Goal: Task Accomplishment & Management: Manage account settings

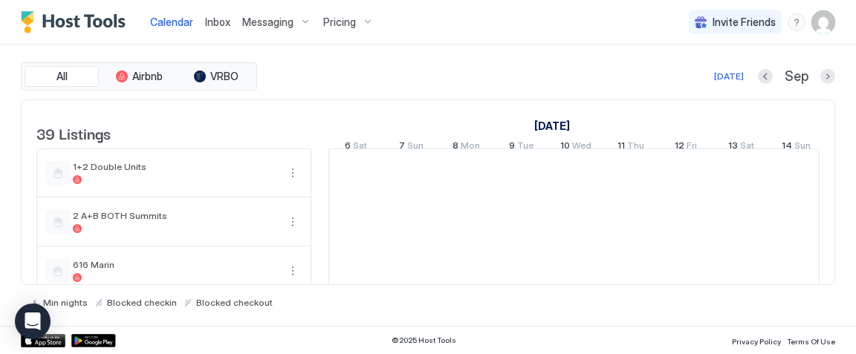
scroll to position [0, 825]
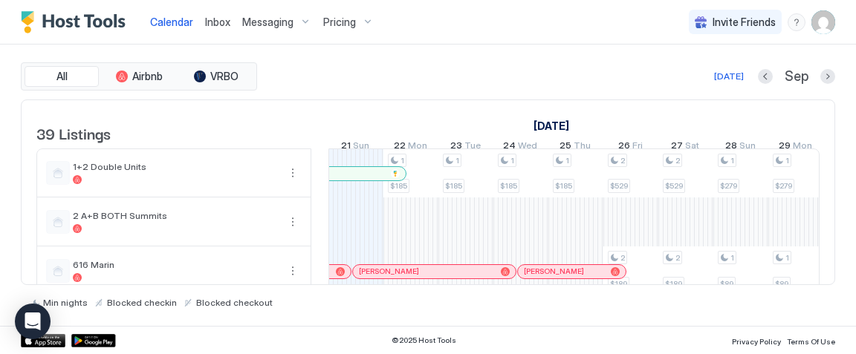
click at [820, 30] on img "User profile" at bounding box center [823, 22] width 24 height 24
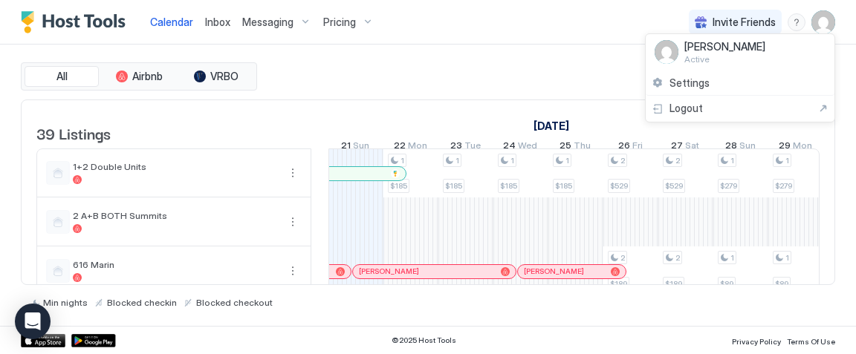
click at [451, 75] on div at bounding box center [428, 177] width 856 height 354
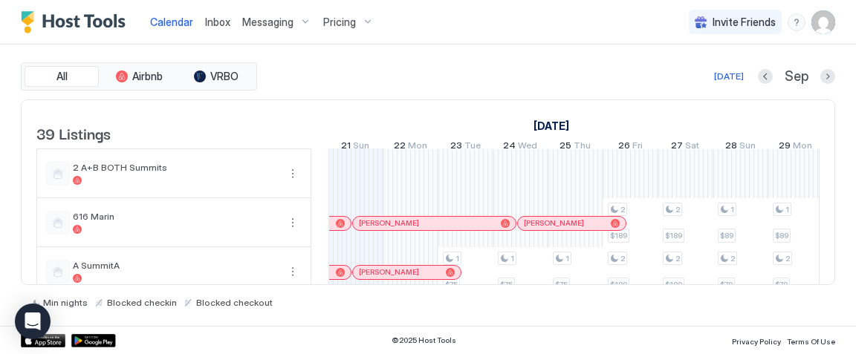
scroll to position [47, 0]
click at [823, 74] on button "Next month" at bounding box center [827, 76] width 15 height 15
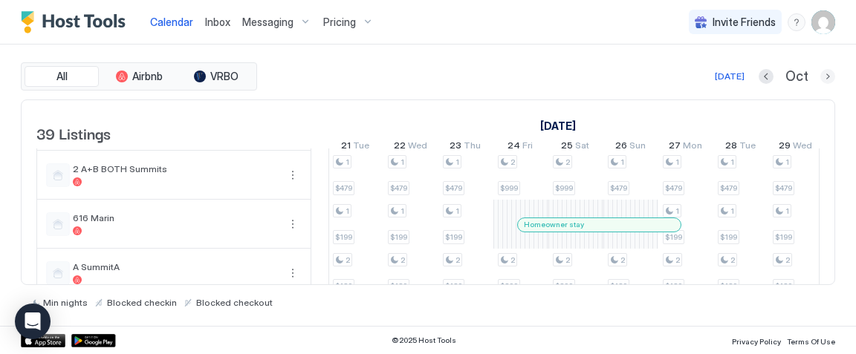
click at [826, 78] on button "Next month" at bounding box center [827, 76] width 15 height 15
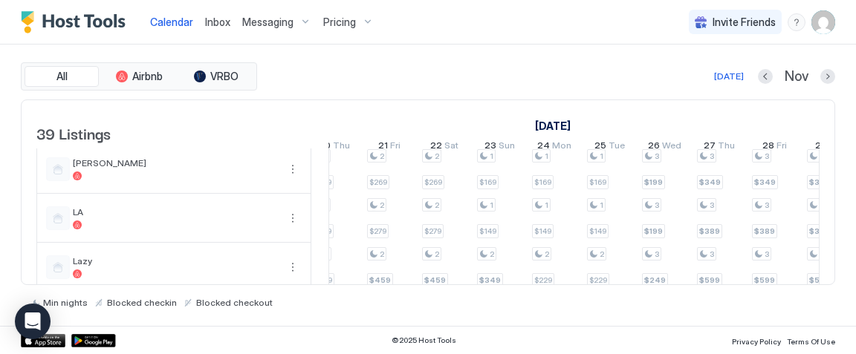
scroll to position [0, 0]
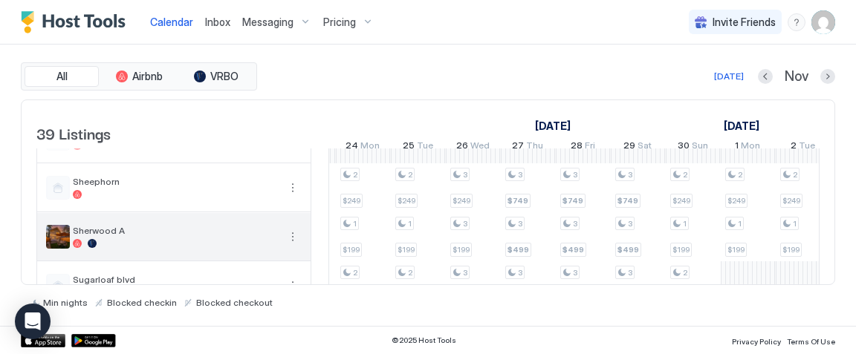
click at [221, 248] on div at bounding box center [175, 243] width 205 height 9
click at [301, 241] on button "More options" at bounding box center [293, 237] width 18 height 18
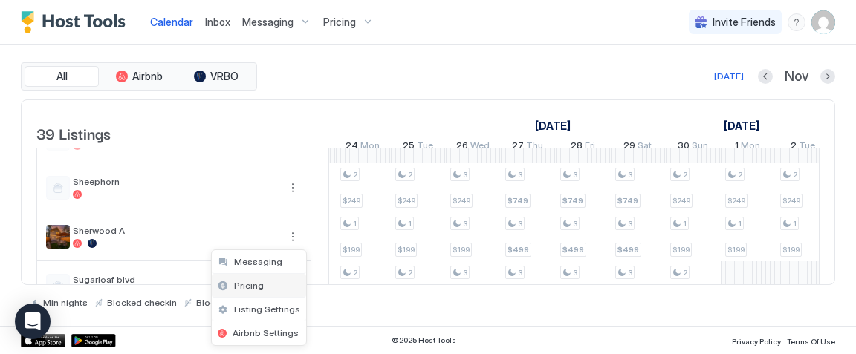
click at [276, 281] on div "Pricing" at bounding box center [259, 286] width 94 height 24
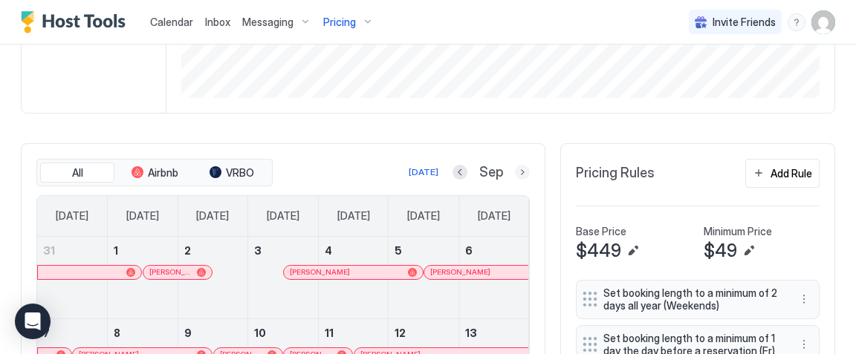
click at [527, 173] on button "Next month" at bounding box center [522, 172] width 15 height 15
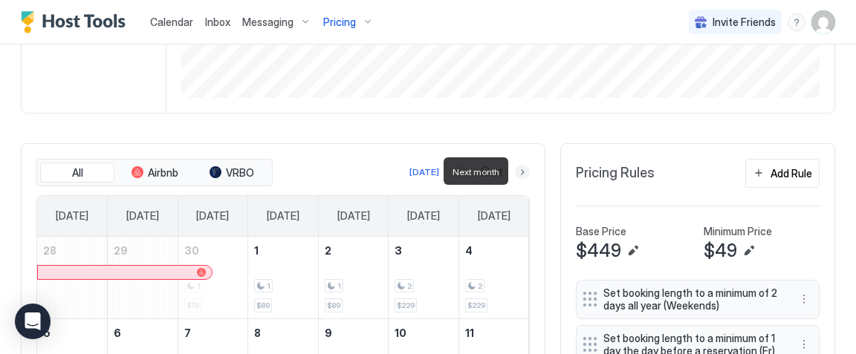
click at [527, 173] on button "Next month" at bounding box center [522, 172] width 15 height 15
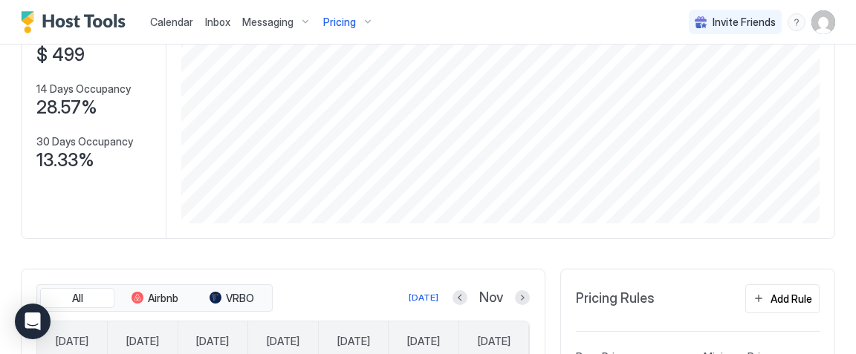
scroll to position [153, 0]
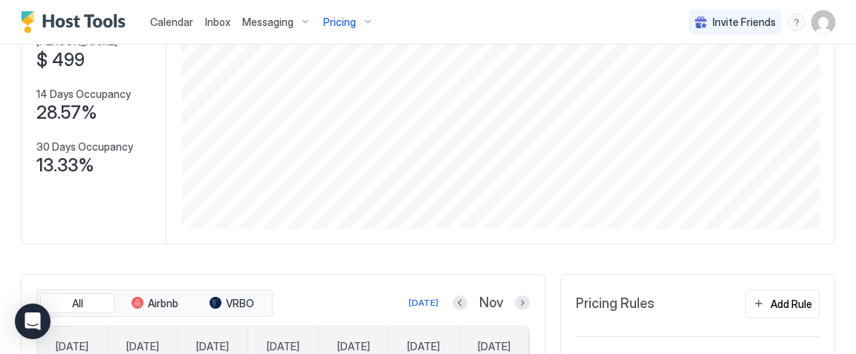
click at [333, 25] on span "Pricing" at bounding box center [339, 22] width 33 height 13
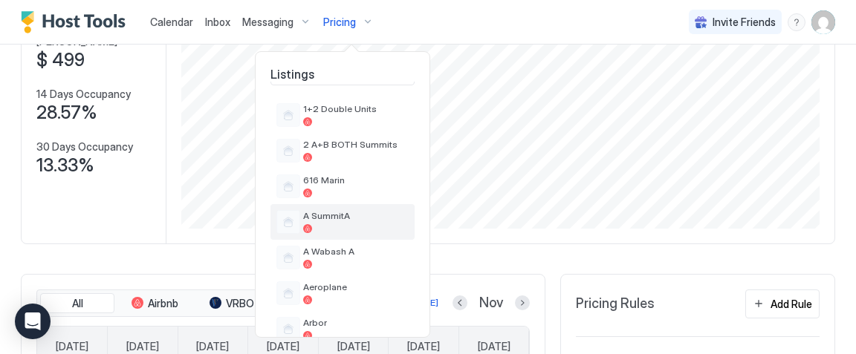
scroll to position [39, 0]
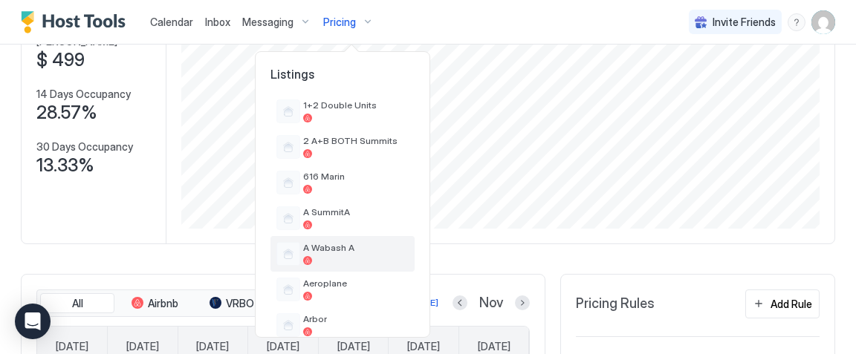
click at [321, 253] on span "A Wabash A" at bounding box center [355, 247] width 105 height 11
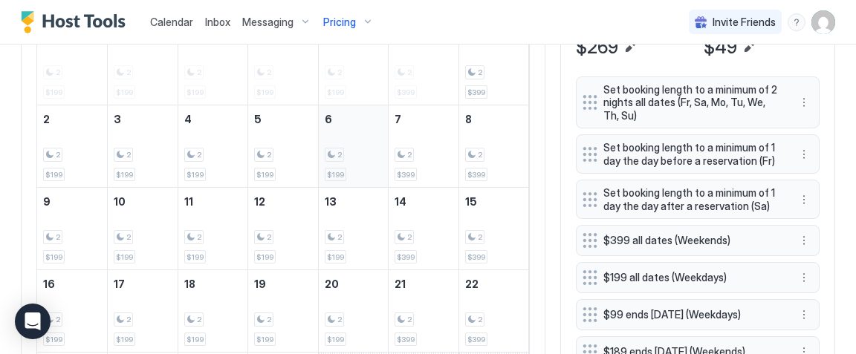
scroll to position [484, 0]
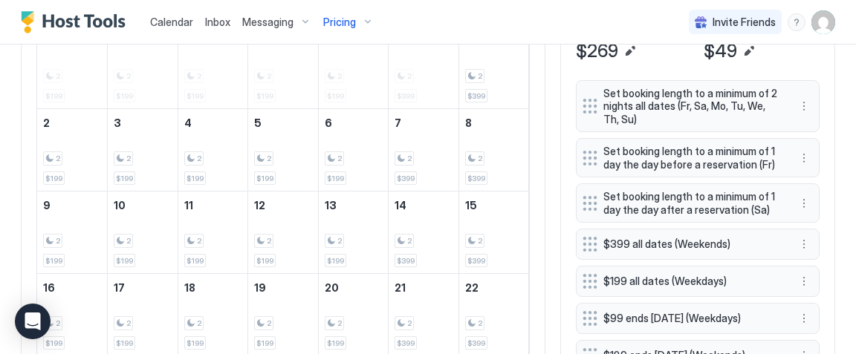
click at [354, 18] on div "Pricing" at bounding box center [348, 22] width 62 height 25
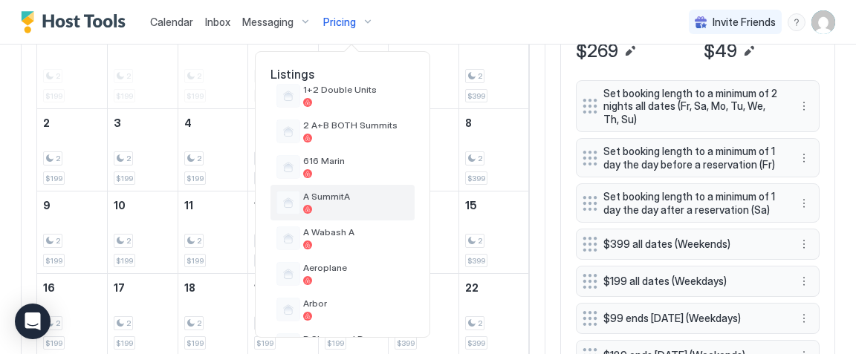
scroll to position [58, 0]
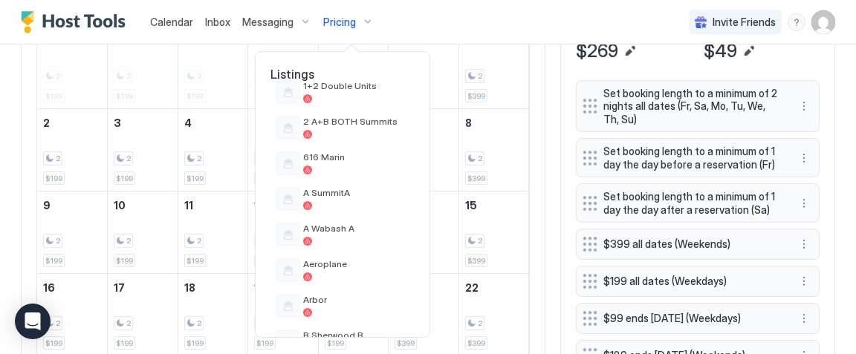
click at [515, 37] on div at bounding box center [428, 177] width 856 height 354
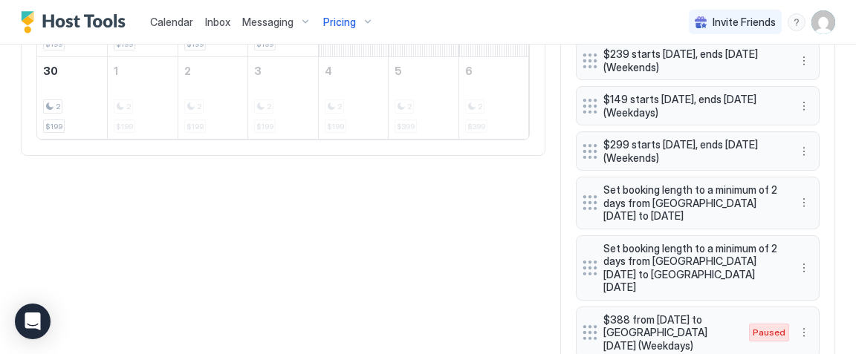
scroll to position [854, 0]
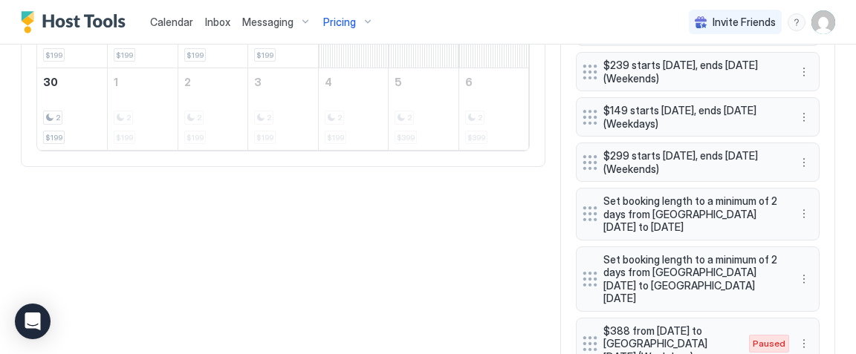
click at [822, 25] on img "User profile" at bounding box center [823, 22] width 24 height 24
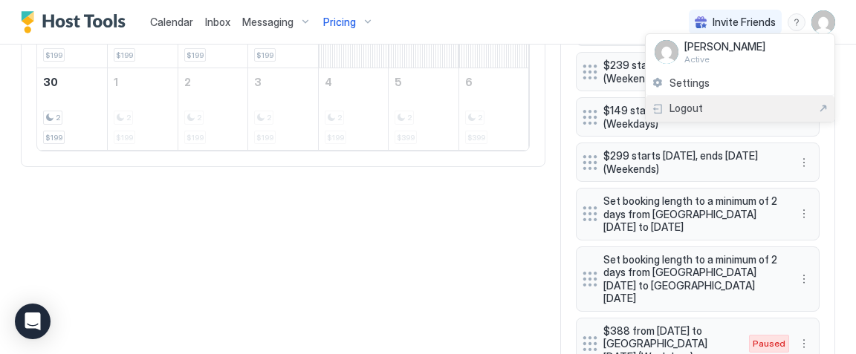
click at [758, 100] on div "Logout" at bounding box center [740, 109] width 189 height 26
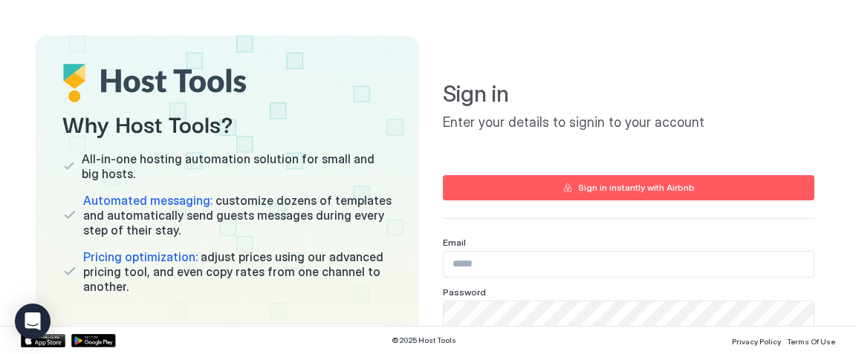
type input "**********"
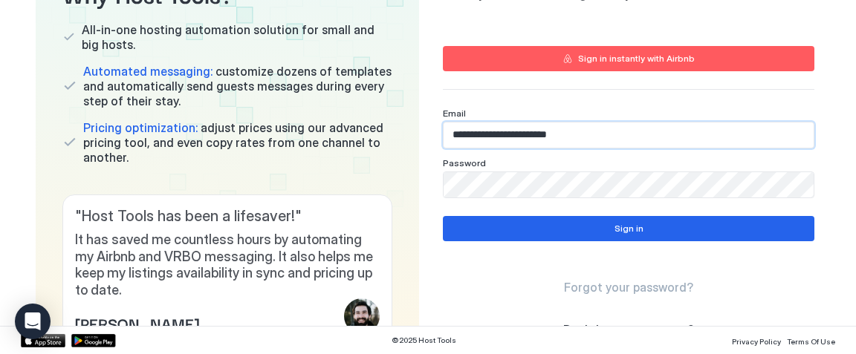
scroll to position [131, 0]
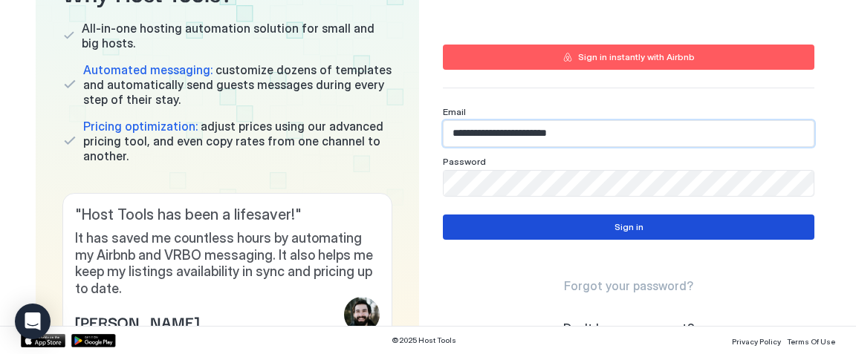
click at [613, 231] on button "Sign in" at bounding box center [628, 227] width 371 height 25
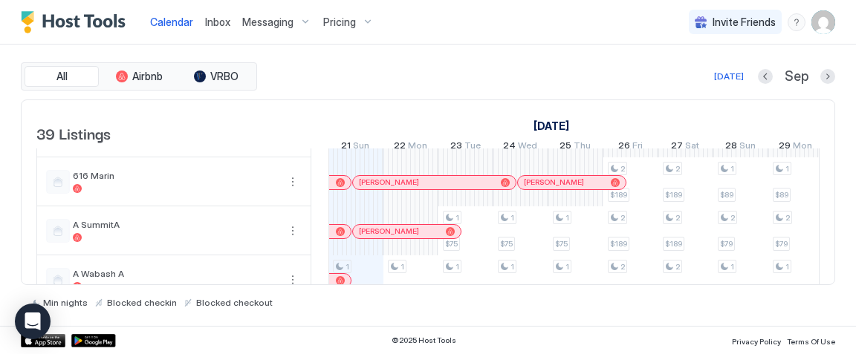
scroll to position [85, 0]
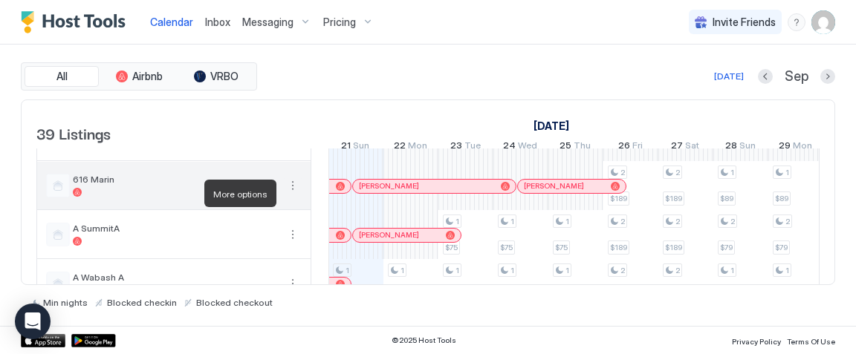
click at [292, 193] on button "More options" at bounding box center [293, 186] width 18 height 18
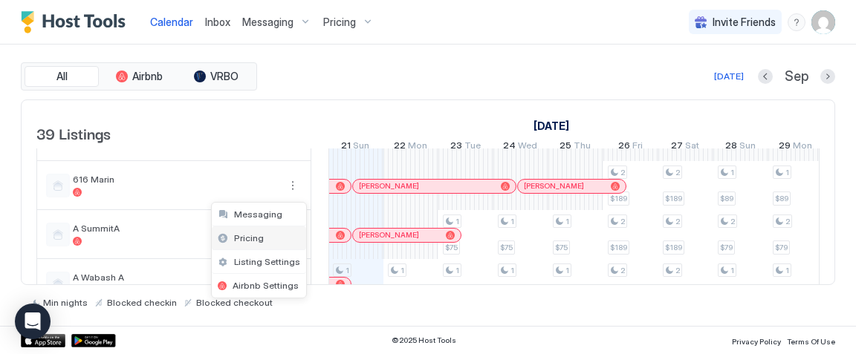
click at [279, 237] on div "Pricing" at bounding box center [259, 239] width 94 height 24
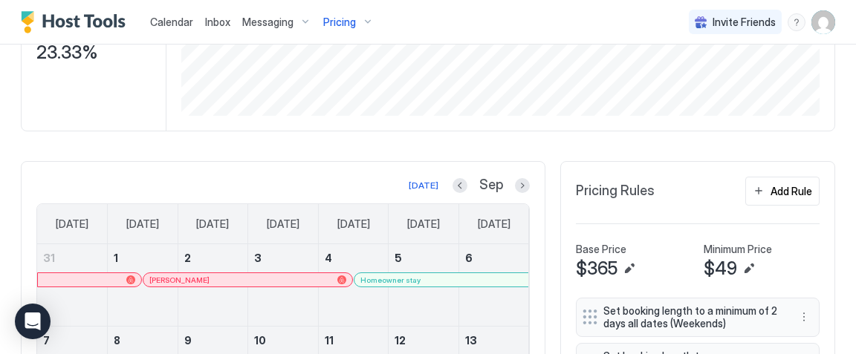
scroll to position [268, 0]
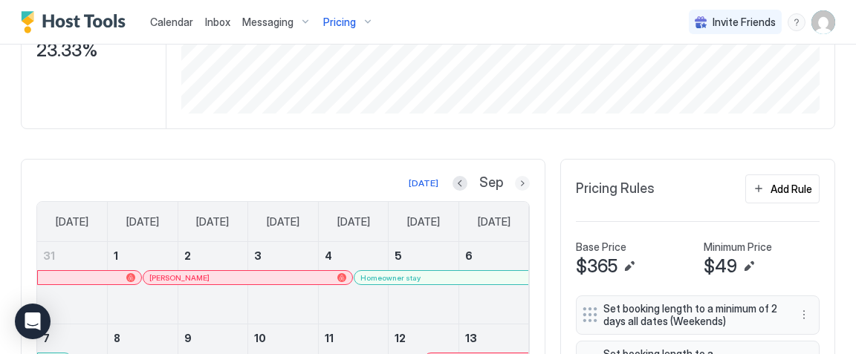
click at [518, 182] on button "Next month" at bounding box center [522, 183] width 15 height 15
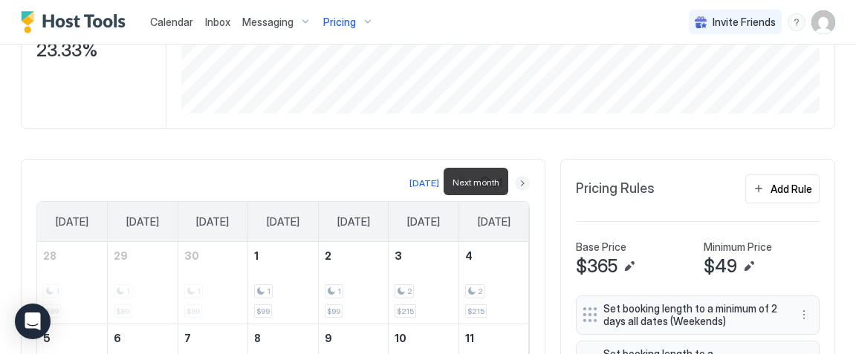
click at [518, 182] on button "Next month" at bounding box center [522, 183] width 15 height 15
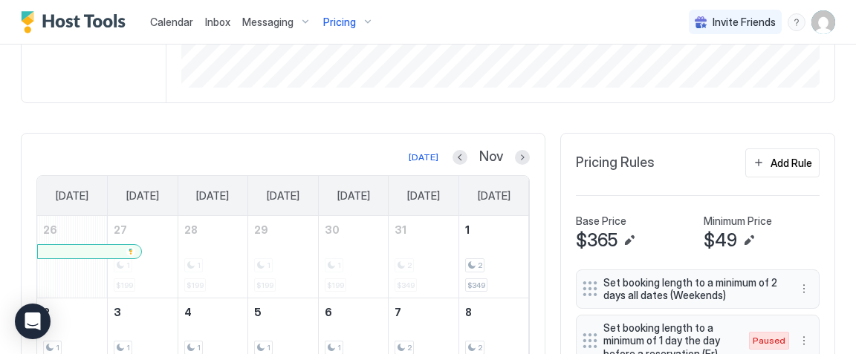
scroll to position [291, 0]
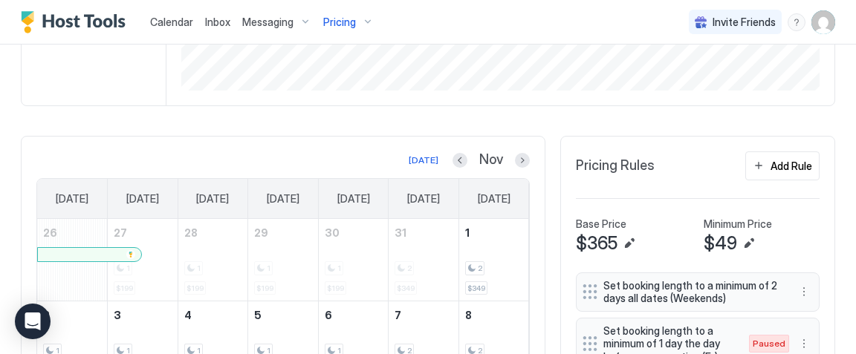
click at [344, 26] on span "Pricing" at bounding box center [339, 22] width 33 height 13
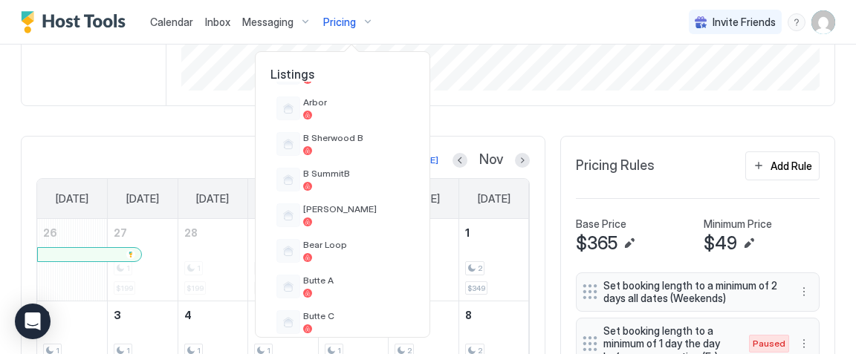
scroll to position [257, 0]
click at [348, 223] on div at bounding box center [355, 220] width 105 height 9
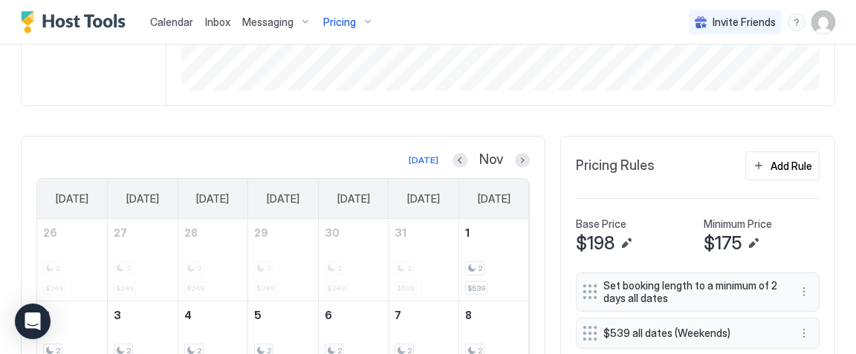
click at [343, 19] on span "Pricing" at bounding box center [339, 22] width 33 height 13
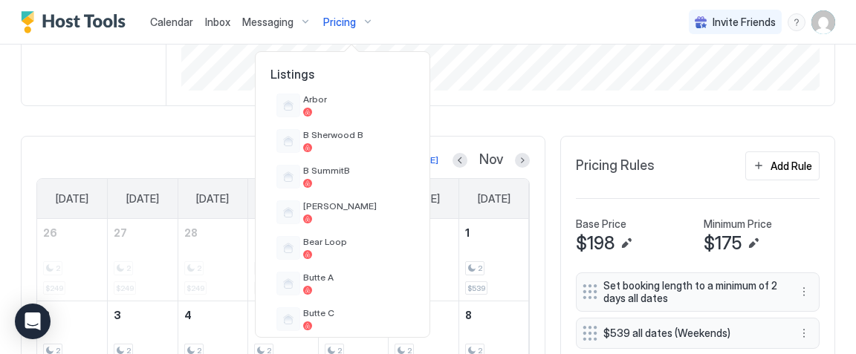
scroll to position [264, 0]
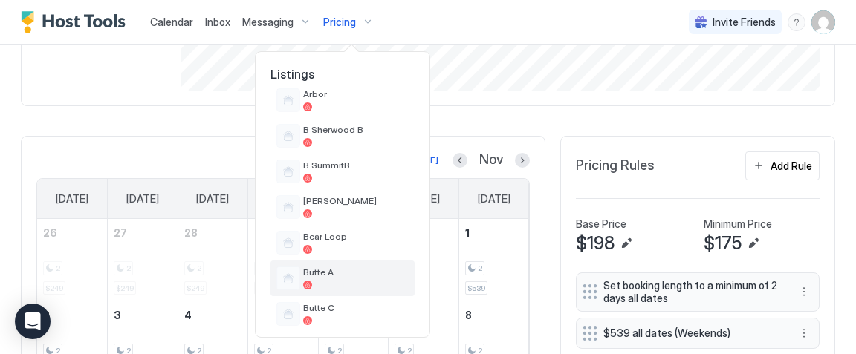
click at [333, 285] on div at bounding box center [355, 285] width 105 height 9
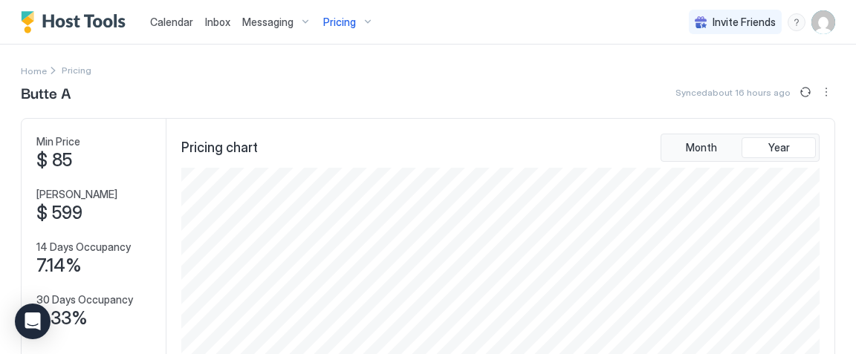
click at [365, 27] on div "Pricing" at bounding box center [348, 22] width 62 height 25
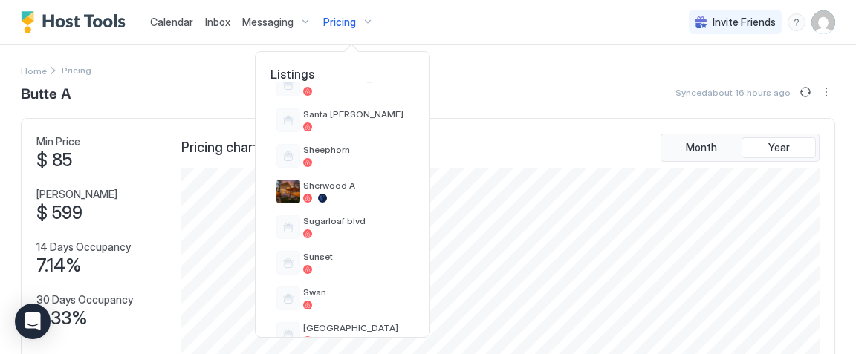
scroll to position [963, 0]
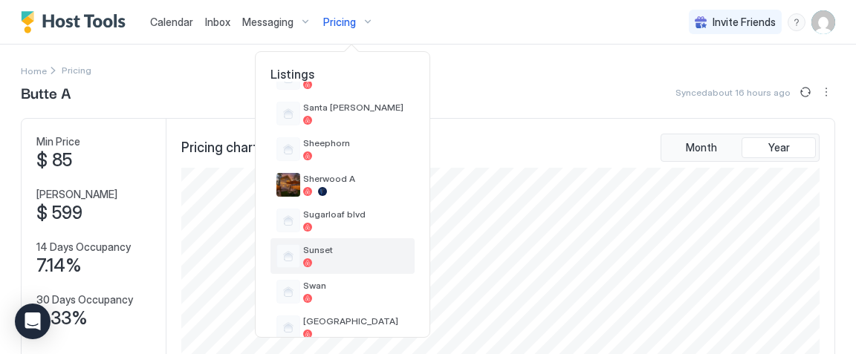
click at [319, 250] on span "Sunset" at bounding box center [355, 249] width 105 height 11
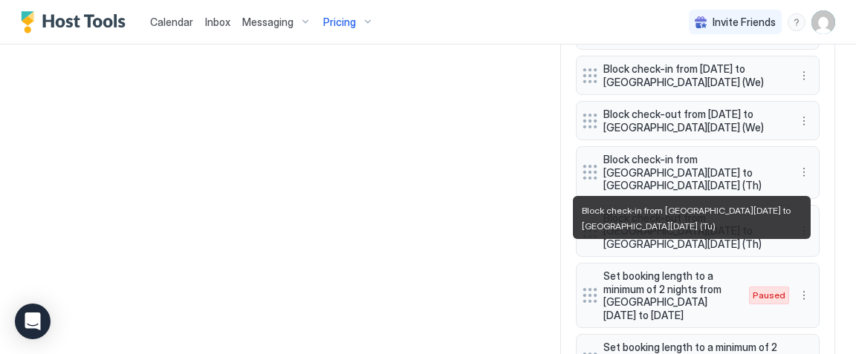
scroll to position [1587, 0]
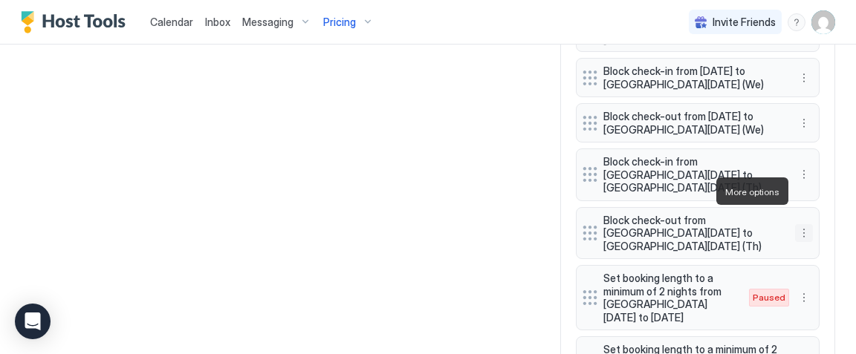
click at [799, 224] on button "More options" at bounding box center [804, 233] width 18 height 18
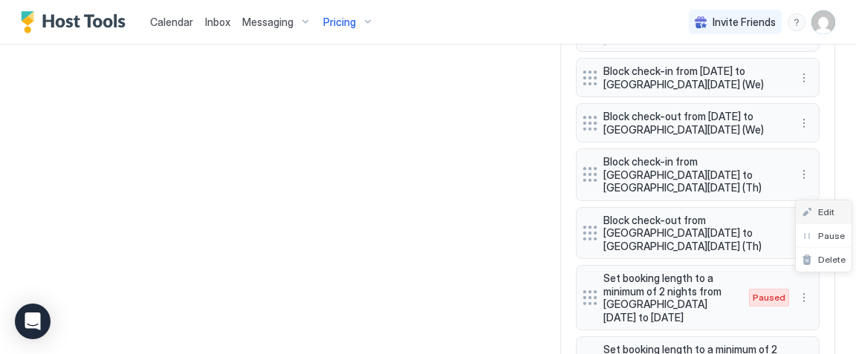
click at [824, 215] on span "Edit" at bounding box center [826, 212] width 16 height 11
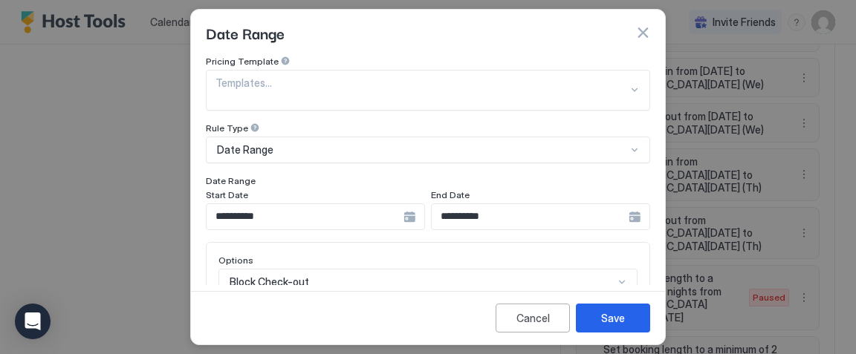
click at [375, 204] on input "**********" at bounding box center [305, 216] width 197 height 25
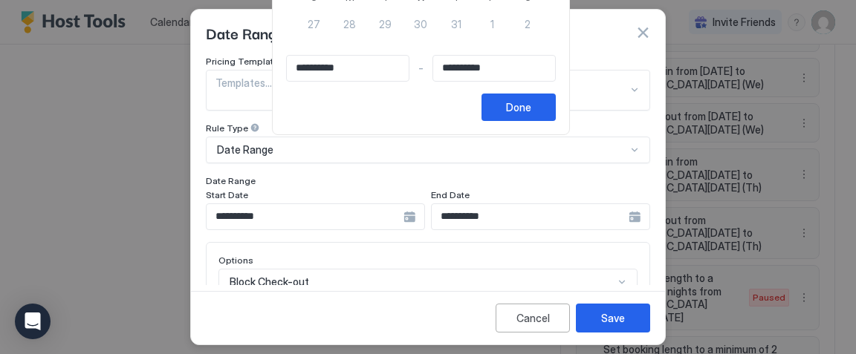
click at [323, 81] on input "**********" at bounding box center [348, 68] width 122 height 25
click at [345, 81] on input "**********" at bounding box center [348, 68] width 122 height 25
click at [516, 121] on button "Done" at bounding box center [518, 107] width 74 height 27
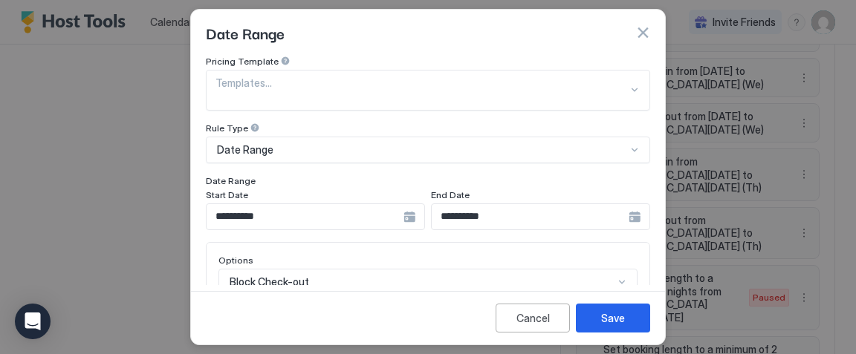
click at [262, 204] on input "**********" at bounding box center [305, 216] width 197 height 25
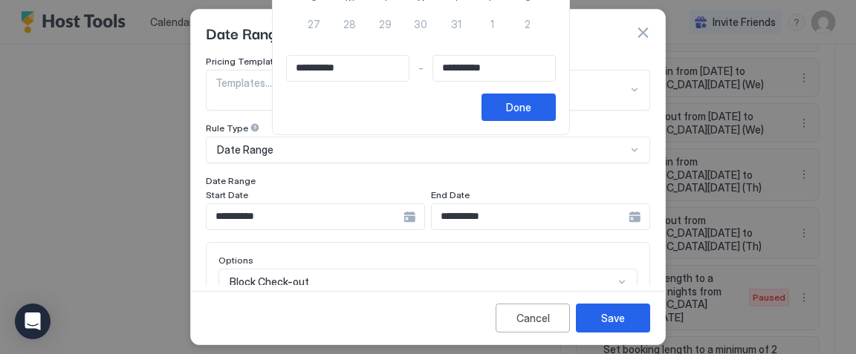
type input "**********"
click at [362, 81] on input "**********" at bounding box center [348, 68] width 122 height 25
click at [518, 121] on button "Done" at bounding box center [518, 107] width 74 height 27
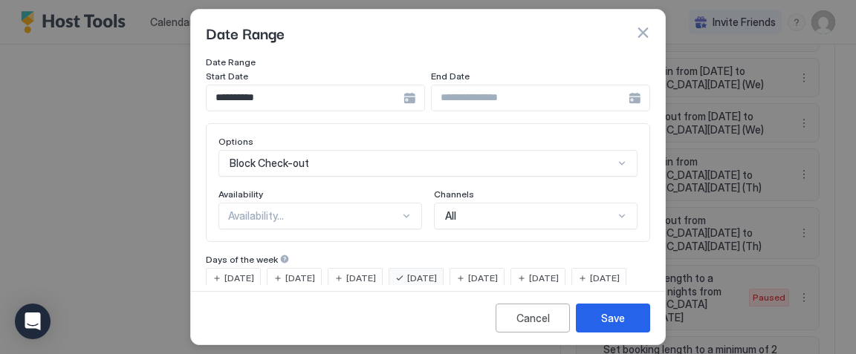
scroll to position [119, 0]
click at [271, 87] on input "**********" at bounding box center [305, 97] width 197 height 25
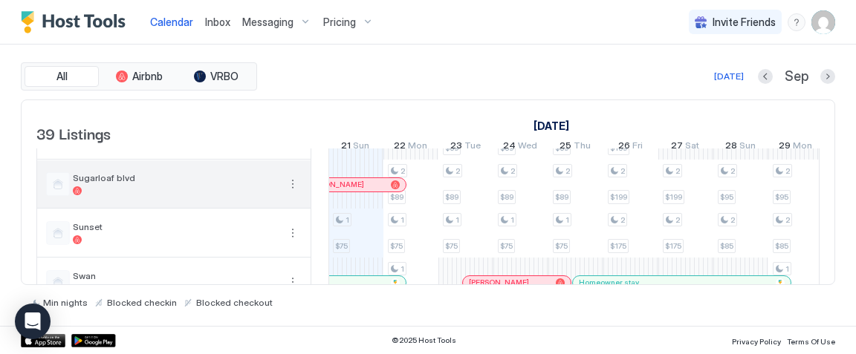
scroll to position [1431, 0]
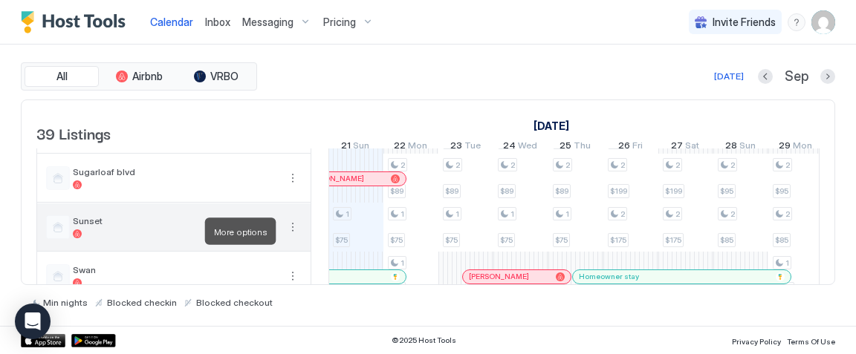
click at [293, 230] on button "More options" at bounding box center [293, 227] width 18 height 18
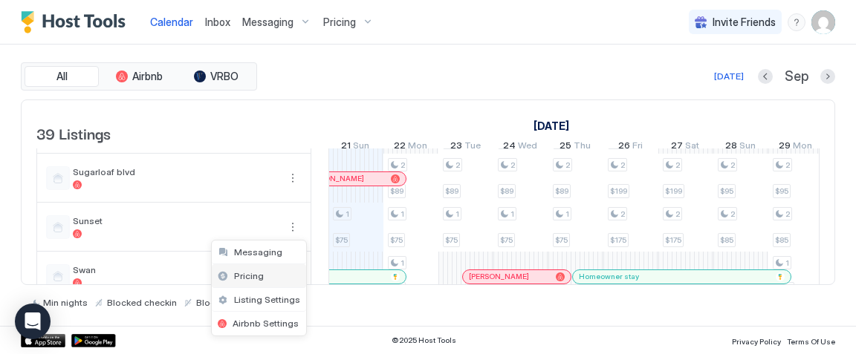
click at [272, 279] on div "Pricing" at bounding box center [259, 276] width 94 height 24
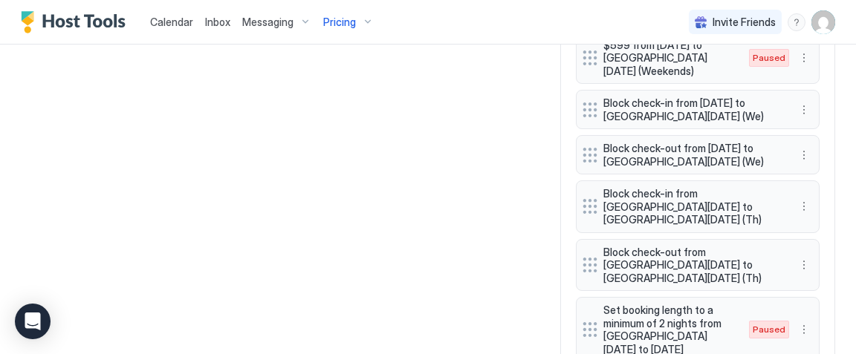
scroll to position [1557, 0]
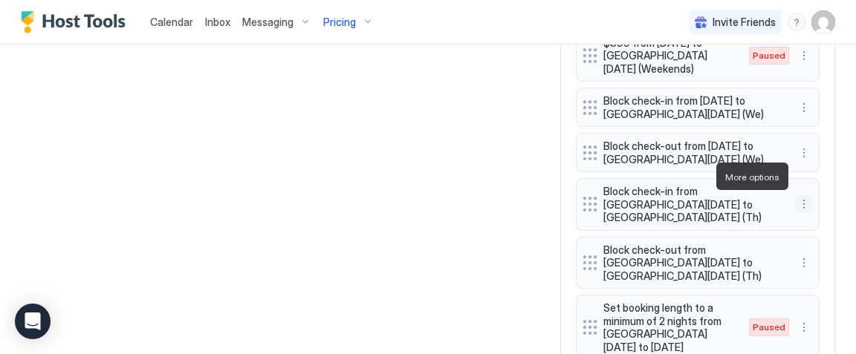
click at [799, 195] on button "More options" at bounding box center [804, 204] width 18 height 18
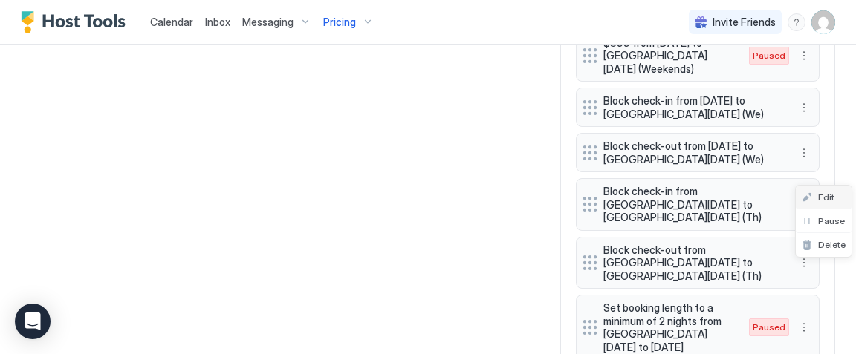
click at [819, 194] on span "Edit" at bounding box center [826, 197] width 16 height 11
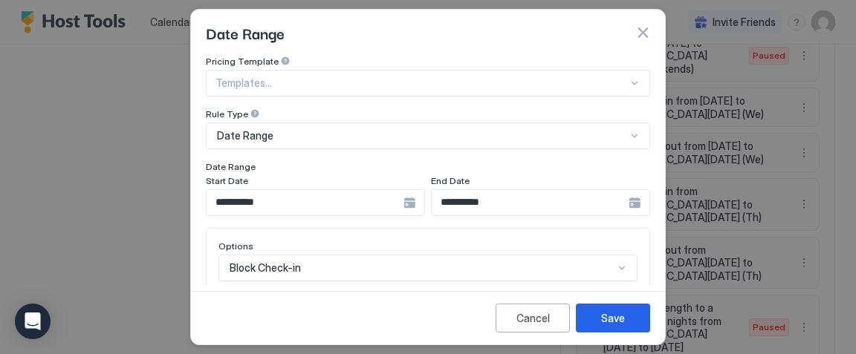
click at [311, 207] on input "**********" at bounding box center [305, 202] width 197 height 25
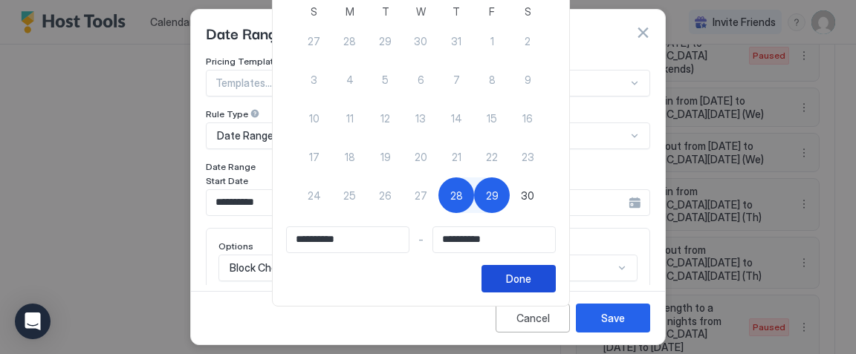
click at [526, 284] on div "Done" at bounding box center [518, 279] width 25 height 16
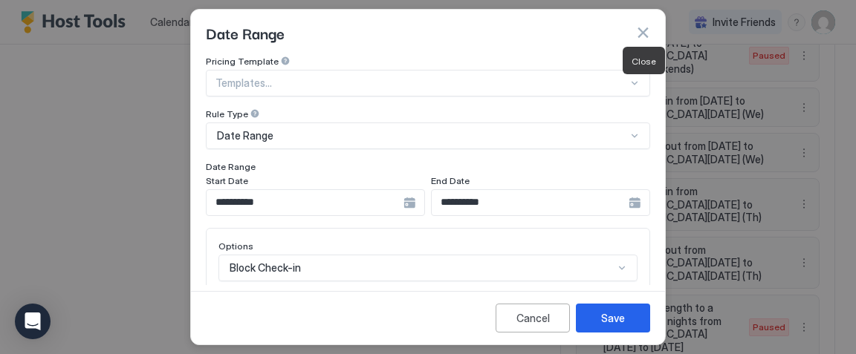
click at [638, 27] on button "button" at bounding box center [642, 32] width 15 height 15
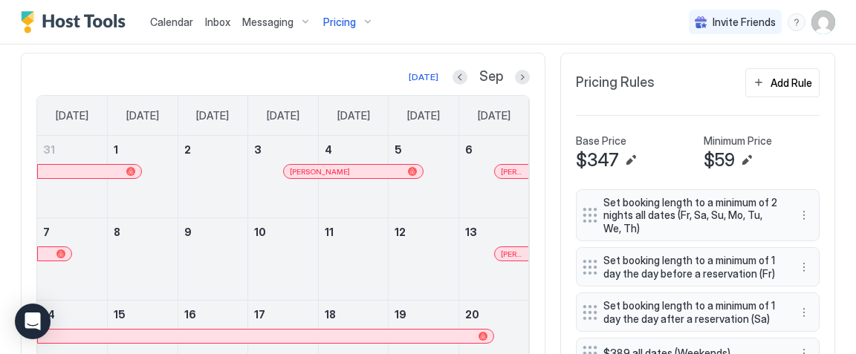
scroll to position [374, 0]
click at [760, 79] on button "Add Rule" at bounding box center [782, 83] width 74 height 29
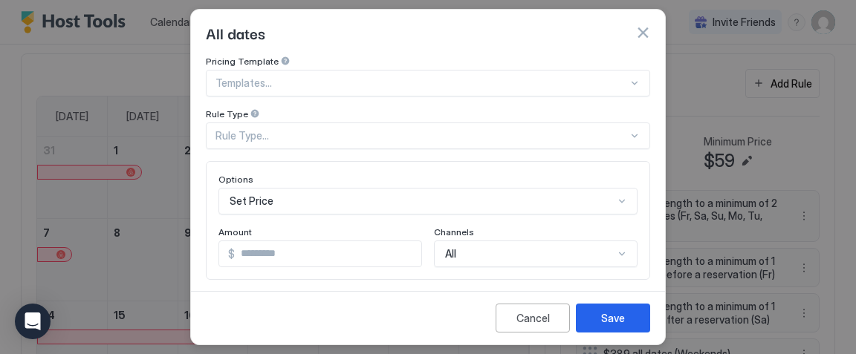
scroll to position [80, 0]
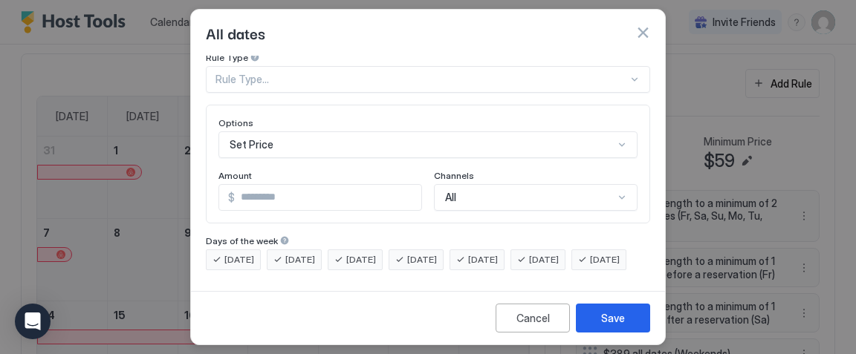
click at [529, 93] on div "Rule Type..." at bounding box center [428, 79] width 444 height 27
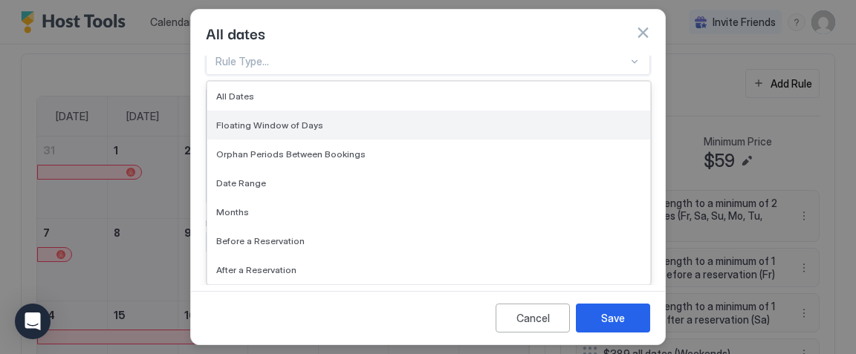
click at [450, 126] on div "Floating Window of Days" at bounding box center [428, 125] width 443 height 29
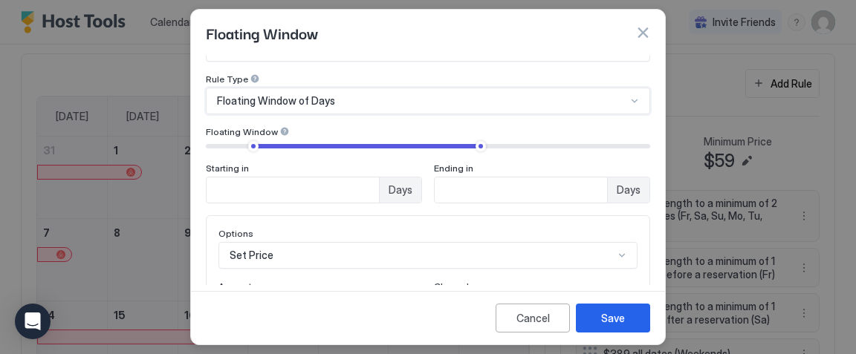
scroll to position [134, 0]
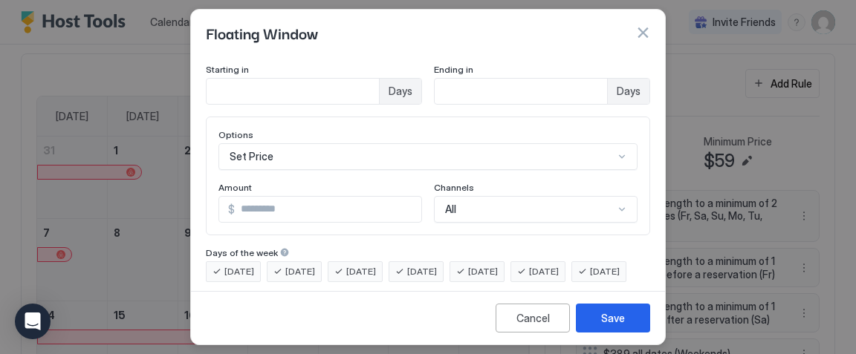
click at [380, 16] on div "option Floating Window of Days, selected. Floating Window of Days" at bounding box center [428, 2] width 444 height 27
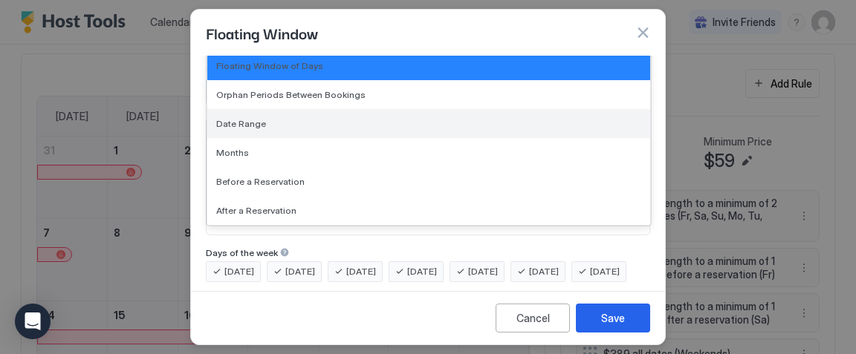
click at [366, 118] on div "Date Range" at bounding box center [428, 123] width 425 height 11
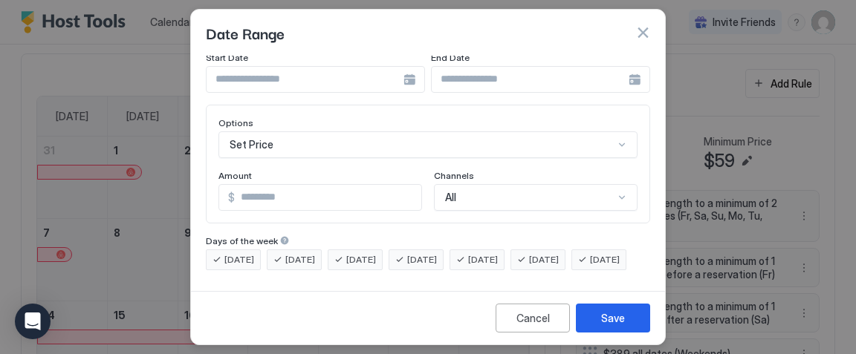
click at [358, 67] on input "Input Field" at bounding box center [305, 79] width 197 height 25
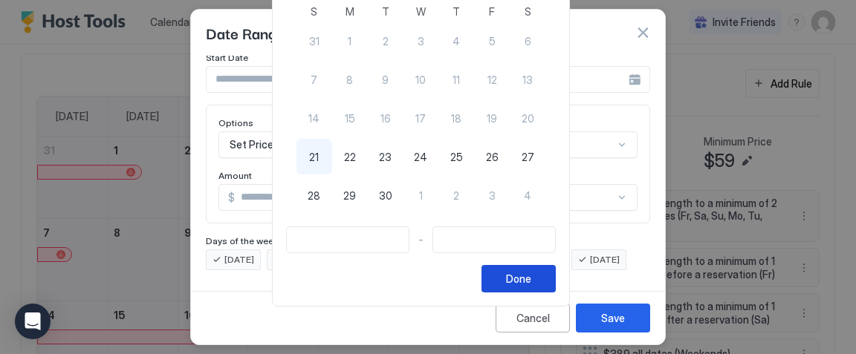
click at [531, 282] on div "Done" at bounding box center [518, 279] width 25 height 16
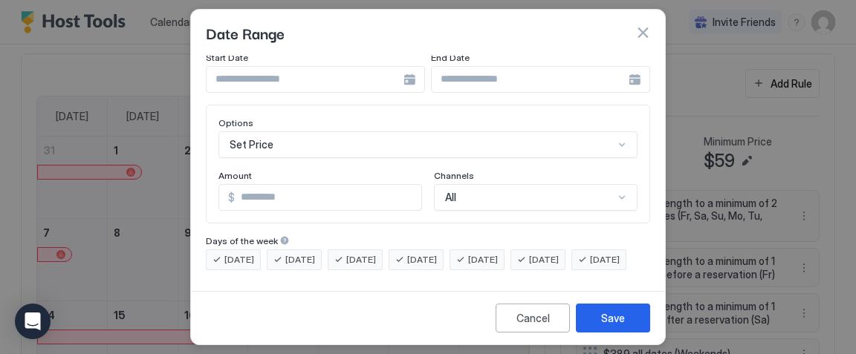
scroll to position [132, 0]
click at [522, 312] on div "Cancel" at bounding box center [532, 319] width 33 height 16
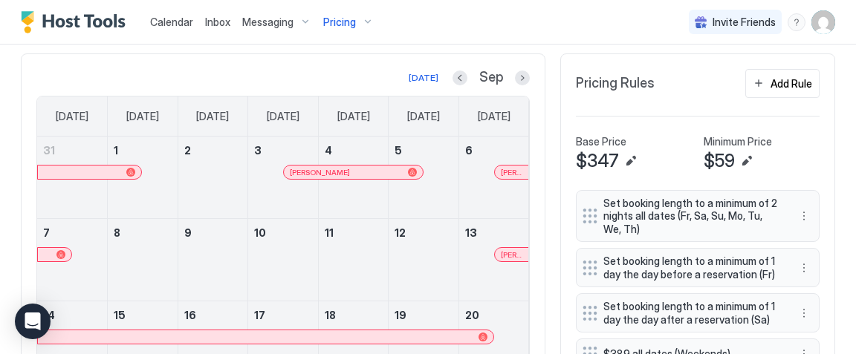
click at [347, 18] on span "Pricing" at bounding box center [339, 22] width 33 height 13
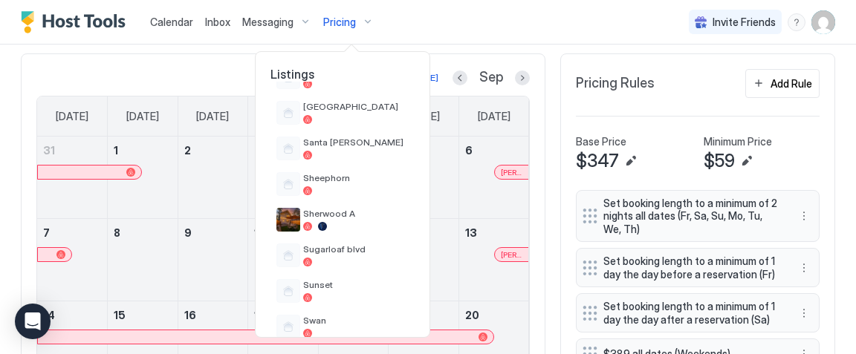
scroll to position [930, 0]
click at [353, 179] on span "Sheephorn" at bounding box center [355, 176] width 105 height 11
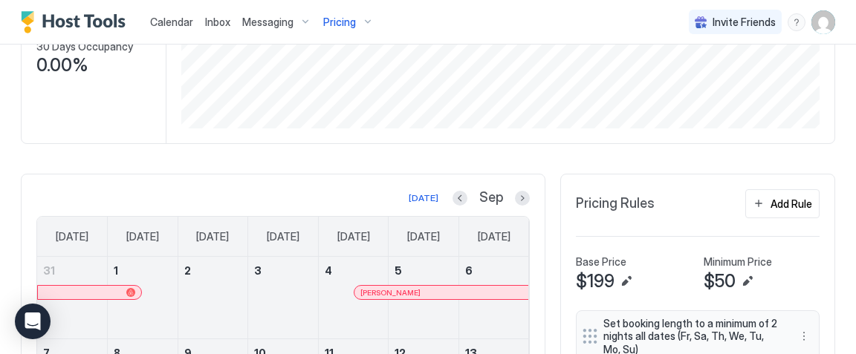
scroll to position [258, 0]
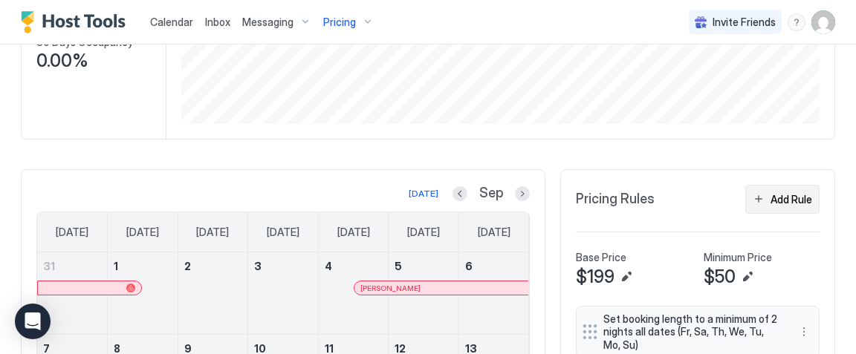
click at [784, 192] on div "Add Rule" at bounding box center [791, 200] width 42 height 16
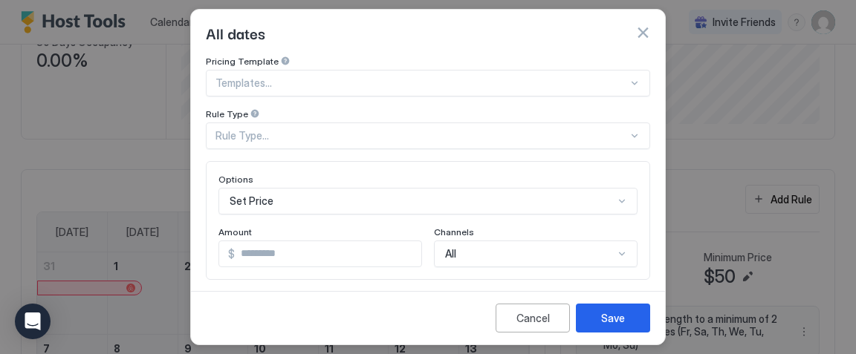
click at [366, 136] on div "Rule Type..." at bounding box center [428, 136] width 444 height 27
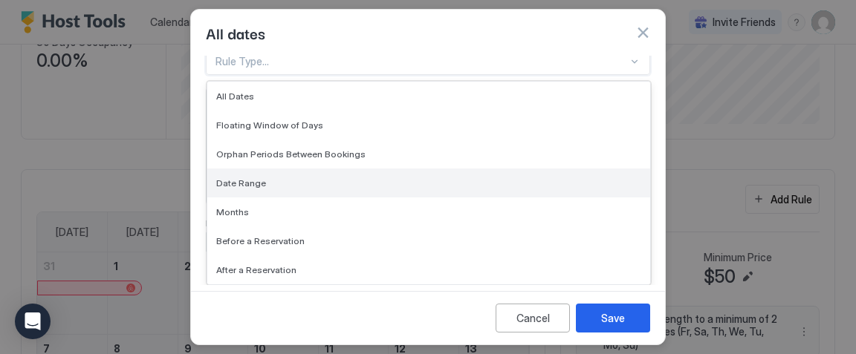
click at [354, 178] on div "Date Range" at bounding box center [428, 183] width 425 height 11
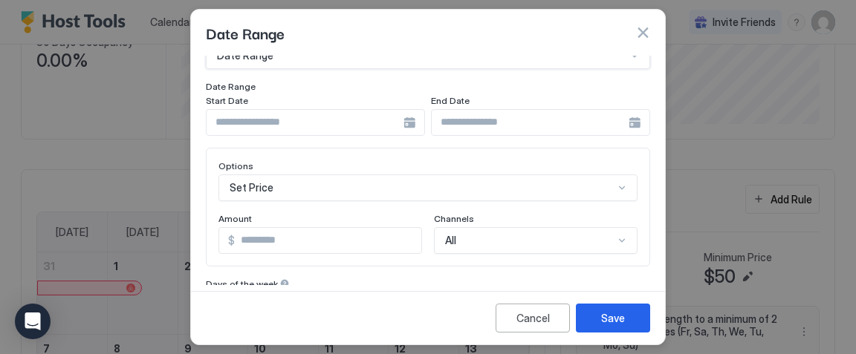
click at [334, 129] on input "Input Field" at bounding box center [305, 122] width 197 height 25
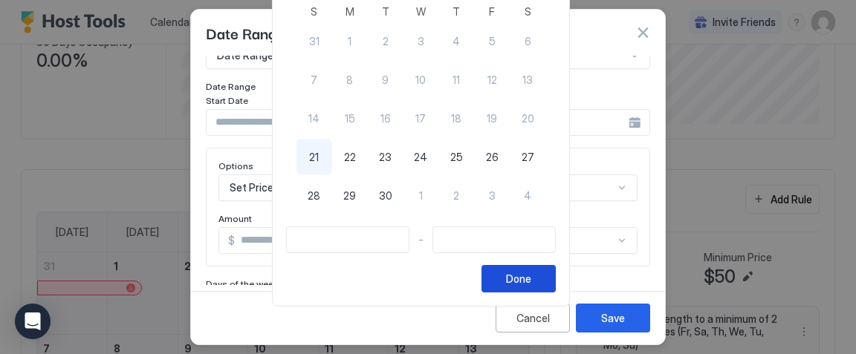
click at [528, 290] on button "Done" at bounding box center [518, 278] width 74 height 27
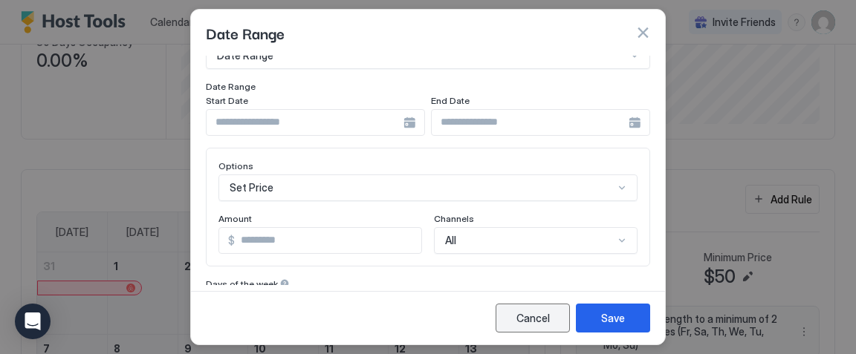
click at [528, 316] on div "Cancel" at bounding box center [532, 319] width 33 height 16
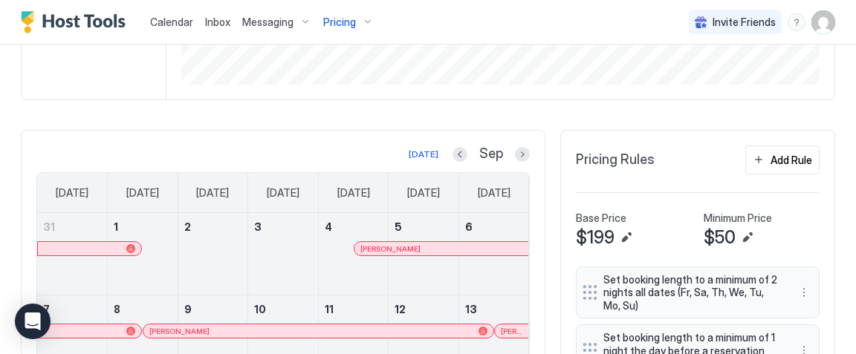
scroll to position [278, 0]
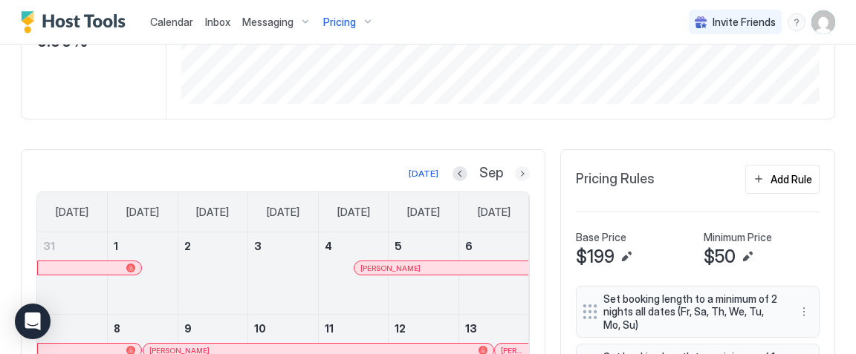
click at [518, 171] on button "Next month" at bounding box center [522, 173] width 15 height 15
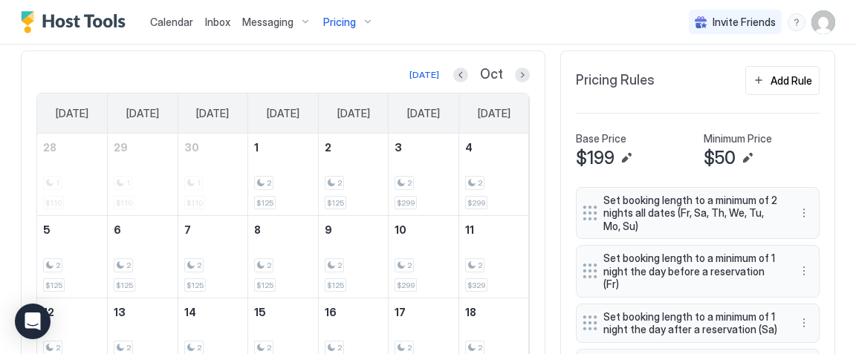
scroll to position [378, 0]
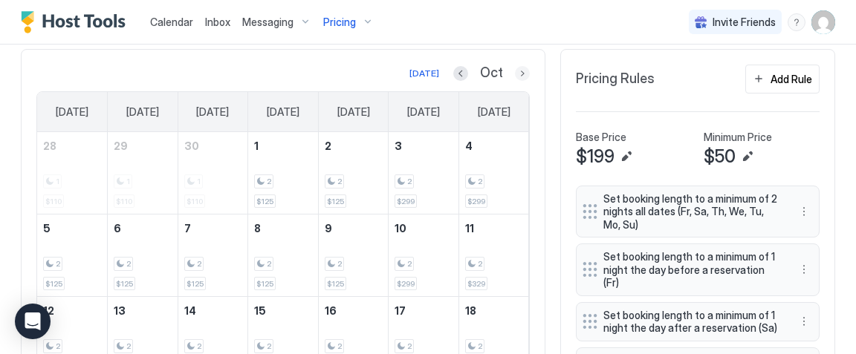
click at [524, 71] on button "Next month" at bounding box center [522, 73] width 15 height 15
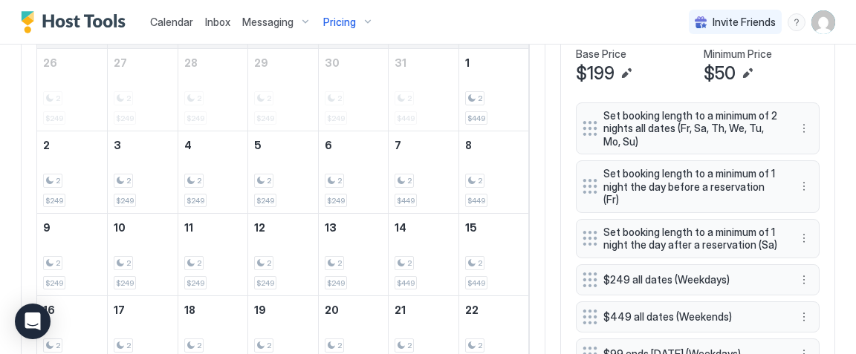
scroll to position [0, 0]
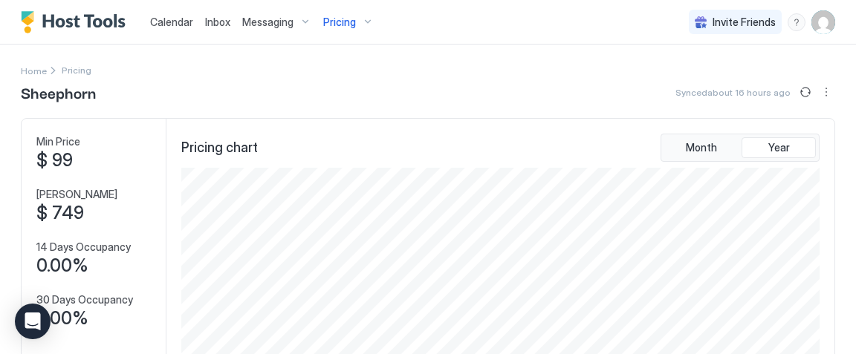
click at [351, 20] on span "Pricing" at bounding box center [339, 22] width 33 height 13
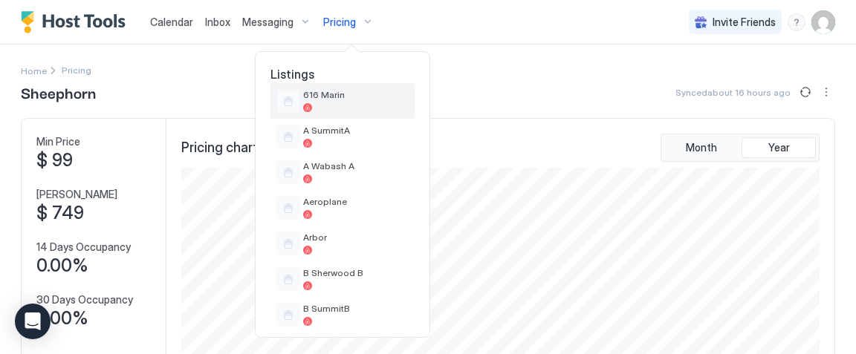
scroll to position [119, 0]
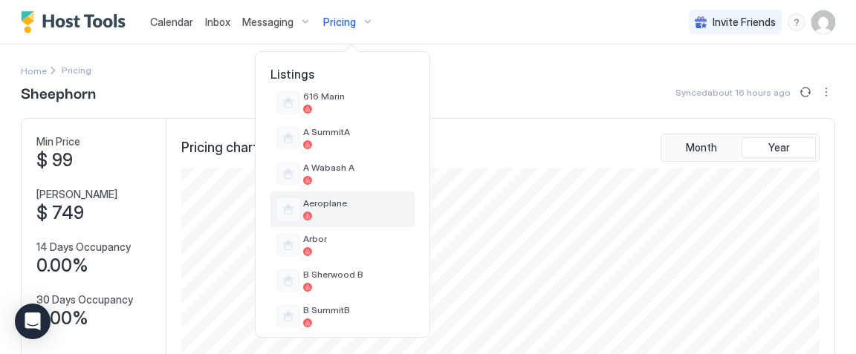
click at [342, 213] on div at bounding box center [355, 216] width 105 height 9
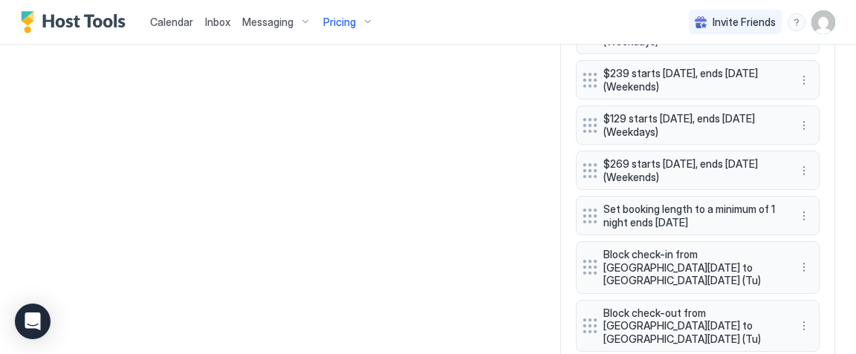
scroll to position [1030, 0]
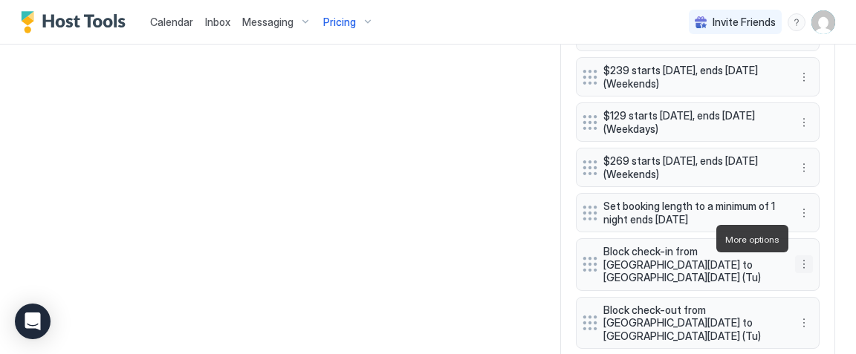
click at [807, 256] on button "More options" at bounding box center [804, 265] width 18 height 18
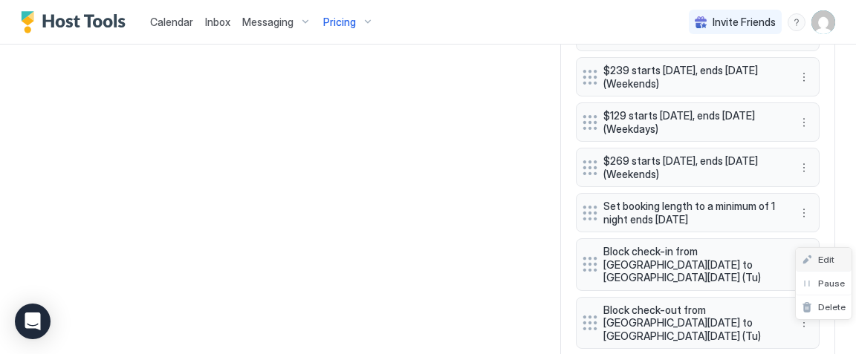
click at [822, 258] on span "Edit" at bounding box center [826, 259] width 16 height 11
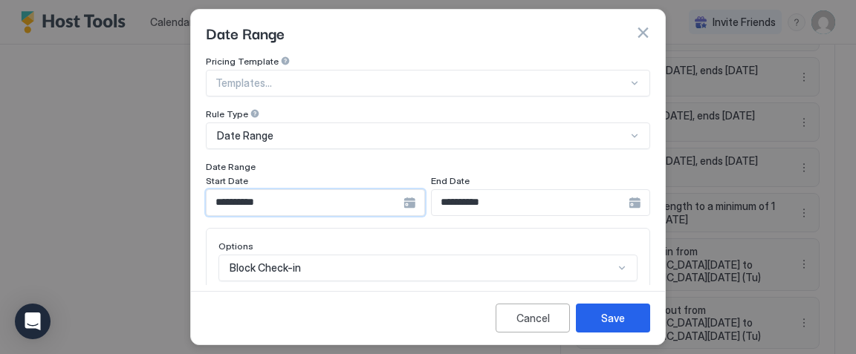
click at [314, 198] on input "**********" at bounding box center [305, 202] width 197 height 25
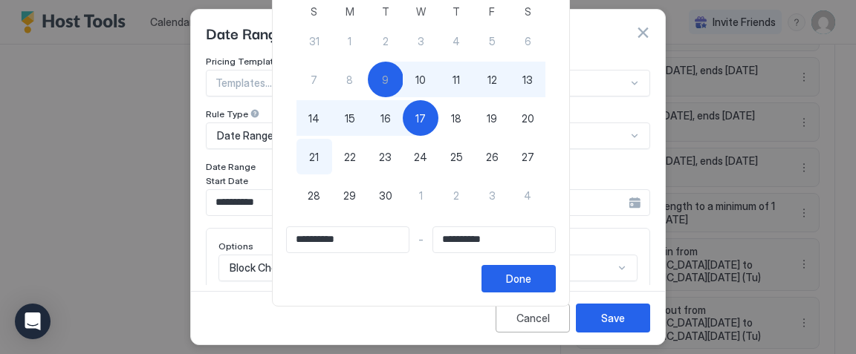
click at [427, 158] on span "24" at bounding box center [420, 157] width 13 height 16
type input "**********"
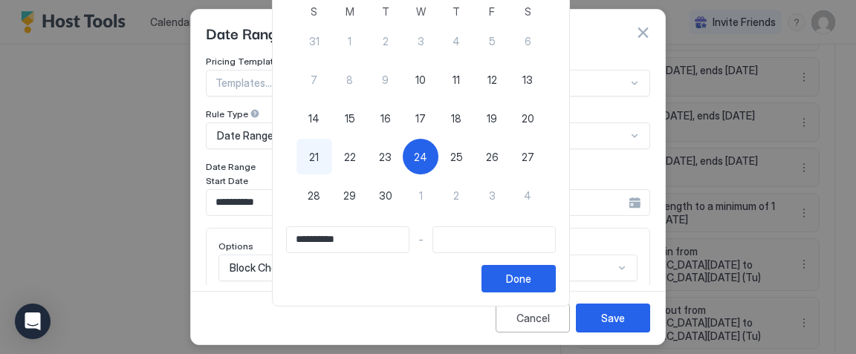
type input "**********"
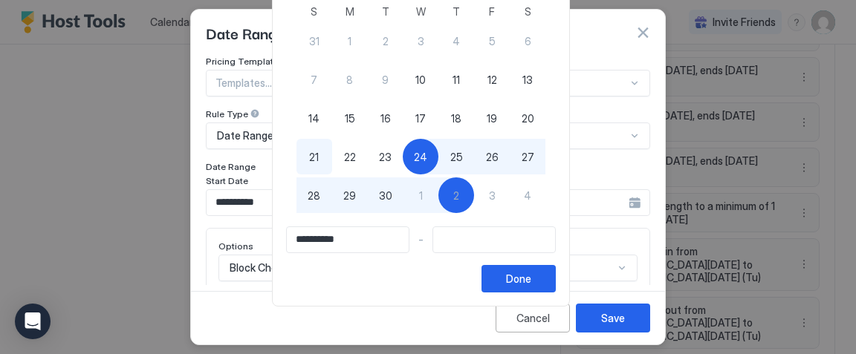
click at [631, 181] on div at bounding box center [428, 177] width 856 height 354
type input "**********"
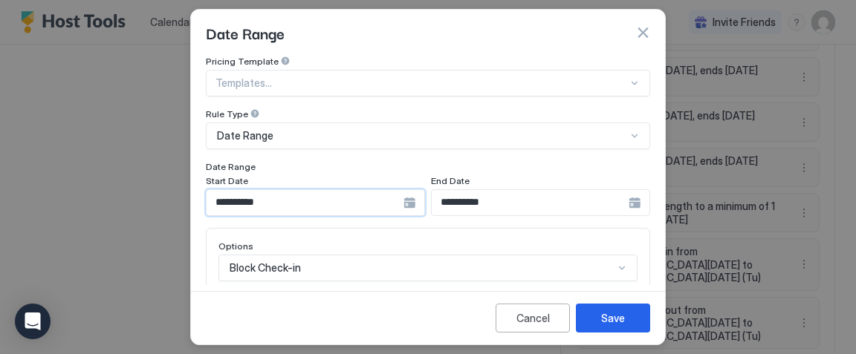
click at [343, 196] on input "**********" at bounding box center [305, 202] width 197 height 25
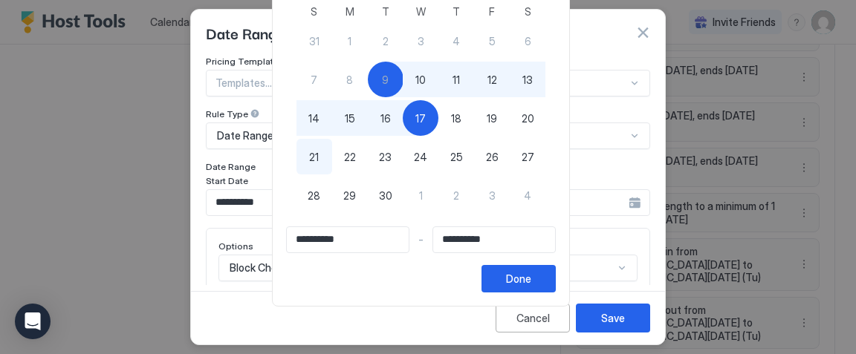
click at [361, 238] on input "**********" at bounding box center [348, 239] width 122 height 25
click at [329, 241] on input "**********" at bounding box center [348, 239] width 122 height 25
click at [509, 275] on button "Done" at bounding box center [518, 278] width 74 height 27
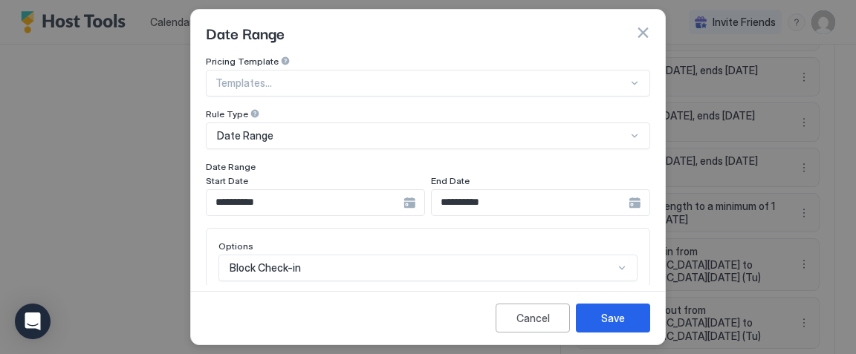
click at [651, 33] on div "Date Range" at bounding box center [428, 33] width 474 height 46
click at [643, 33] on button "button" at bounding box center [642, 32] width 15 height 15
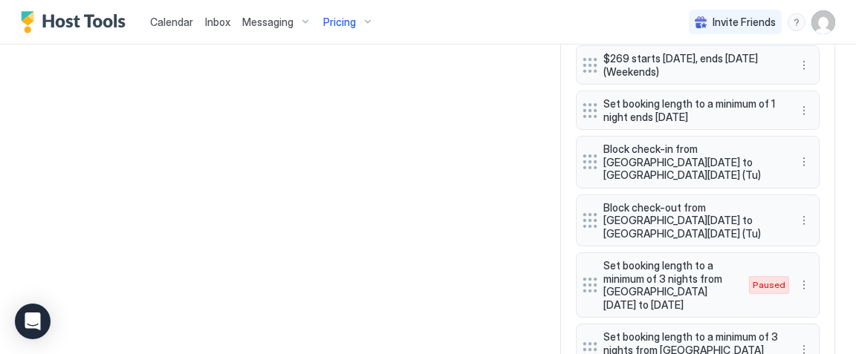
scroll to position [1165, 0]
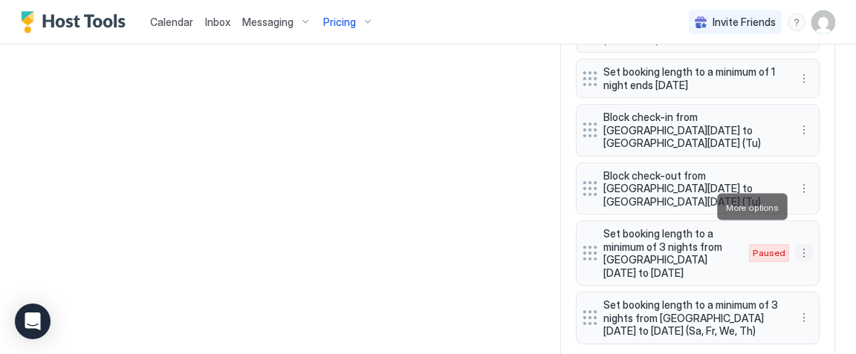
click at [799, 244] on button "More options" at bounding box center [804, 253] width 18 height 18
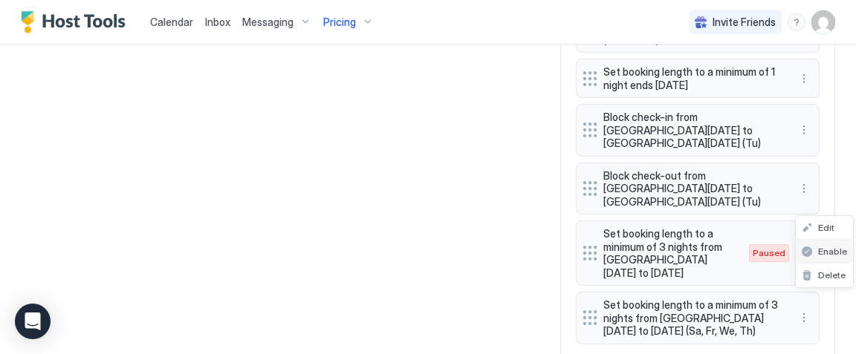
click at [822, 253] on span "Enable" at bounding box center [832, 251] width 29 height 11
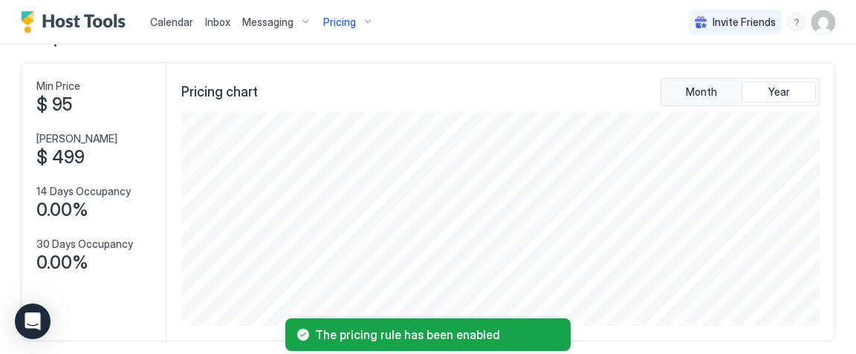
scroll to position [53, 0]
